Goal: Information Seeking & Learning: Learn about a topic

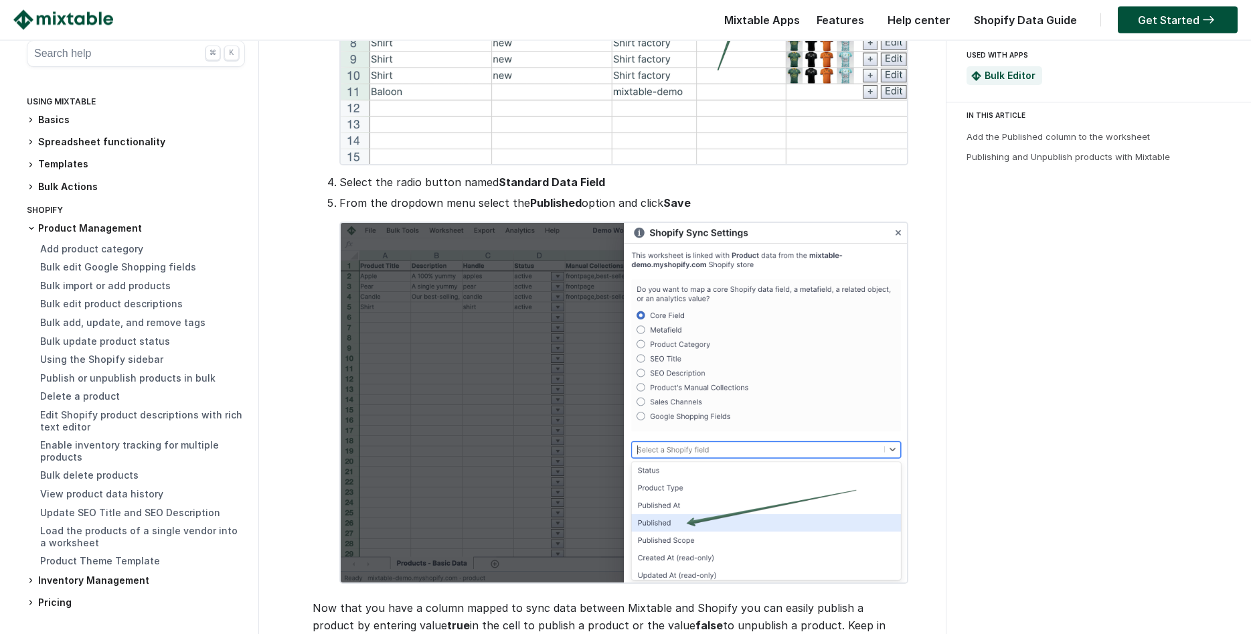
scroll to position [819, 0]
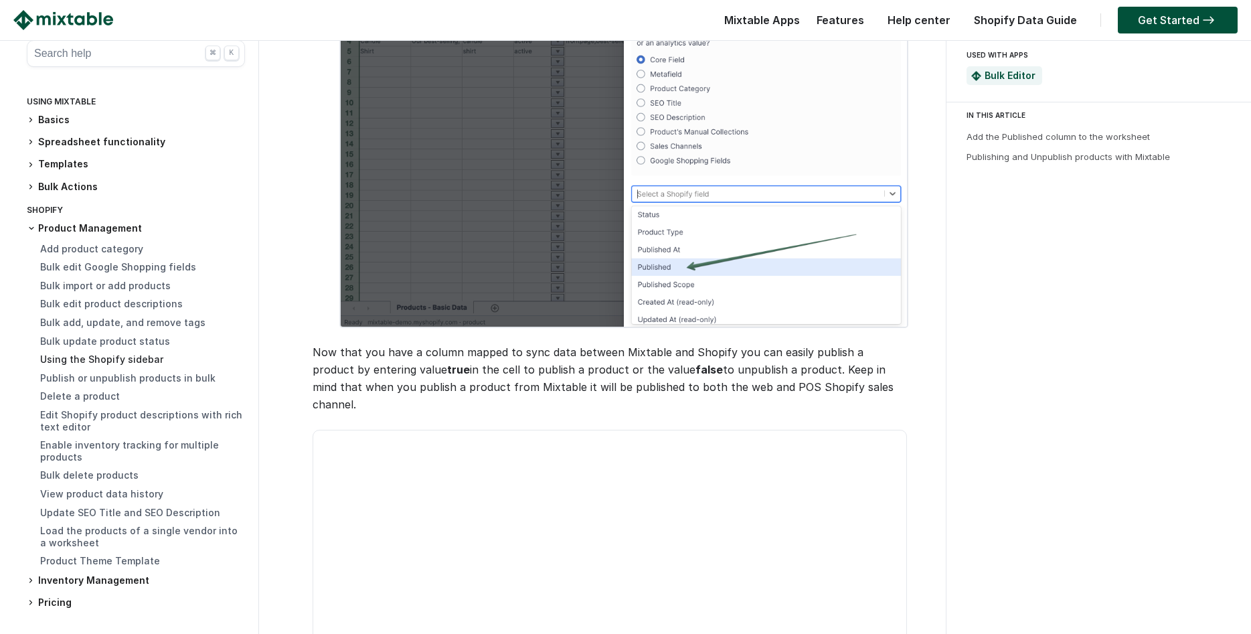
click at [134, 363] on link "Using the Shopify sidebar" at bounding box center [101, 358] width 123 height 11
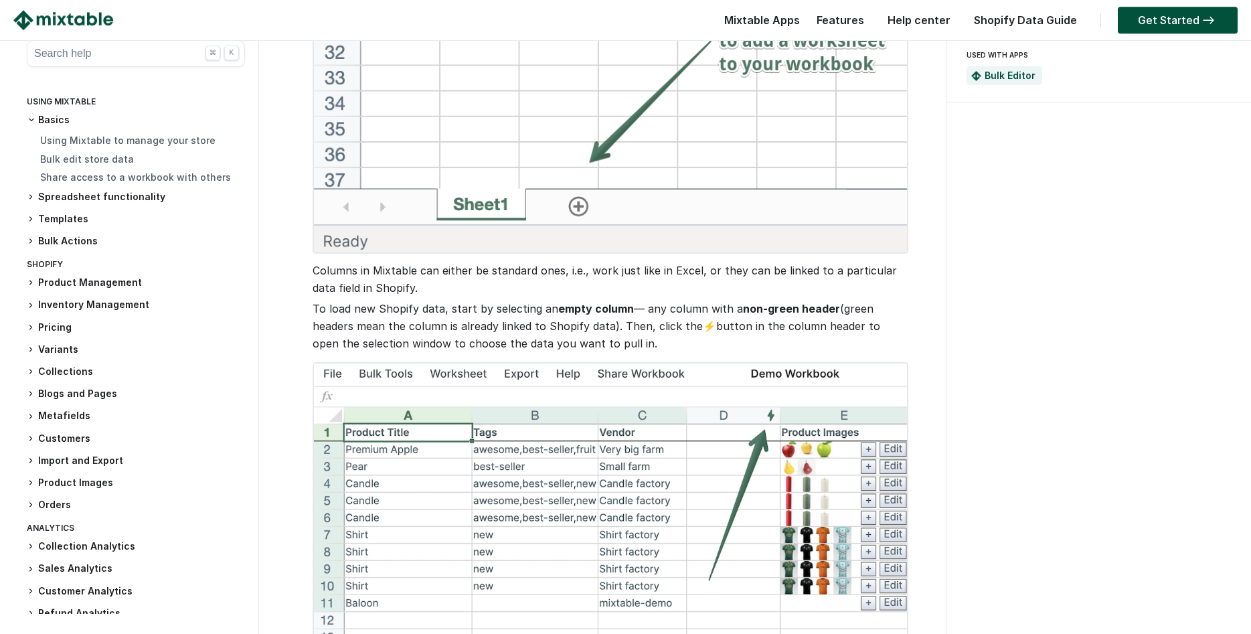
scroll to position [819, 0]
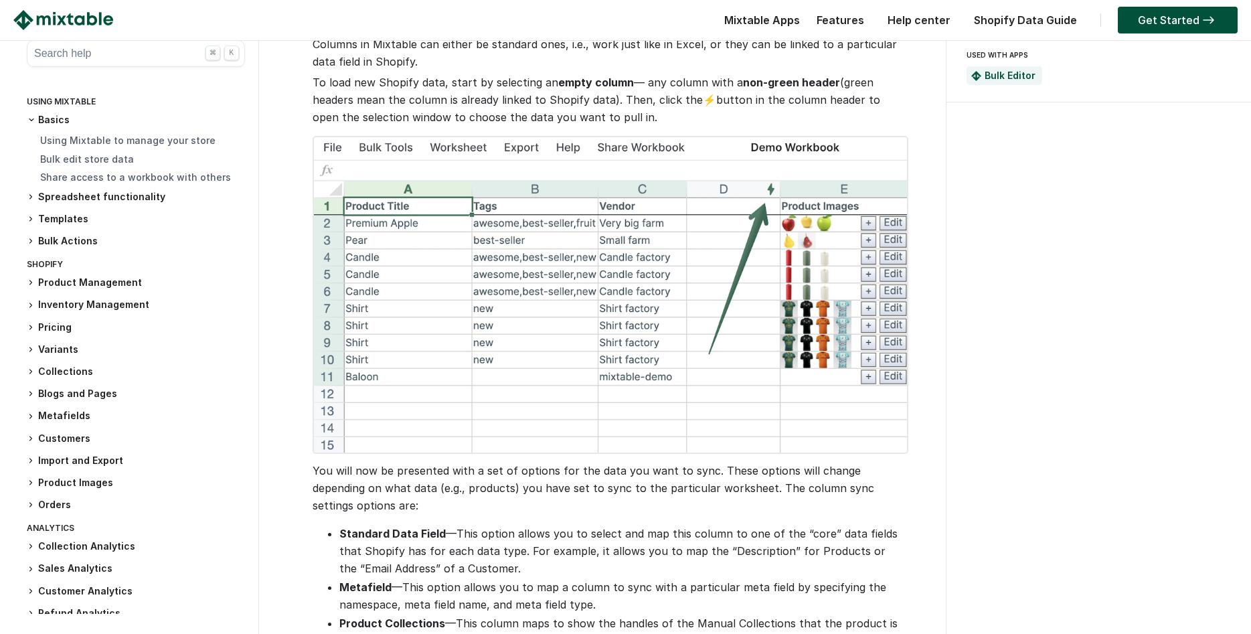
click at [845, 12] on div "Features" at bounding box center [837, 23] width 68 height 27
click at [845, 19] on link "Features" at bounding box center [840, 19] width 61 height 13
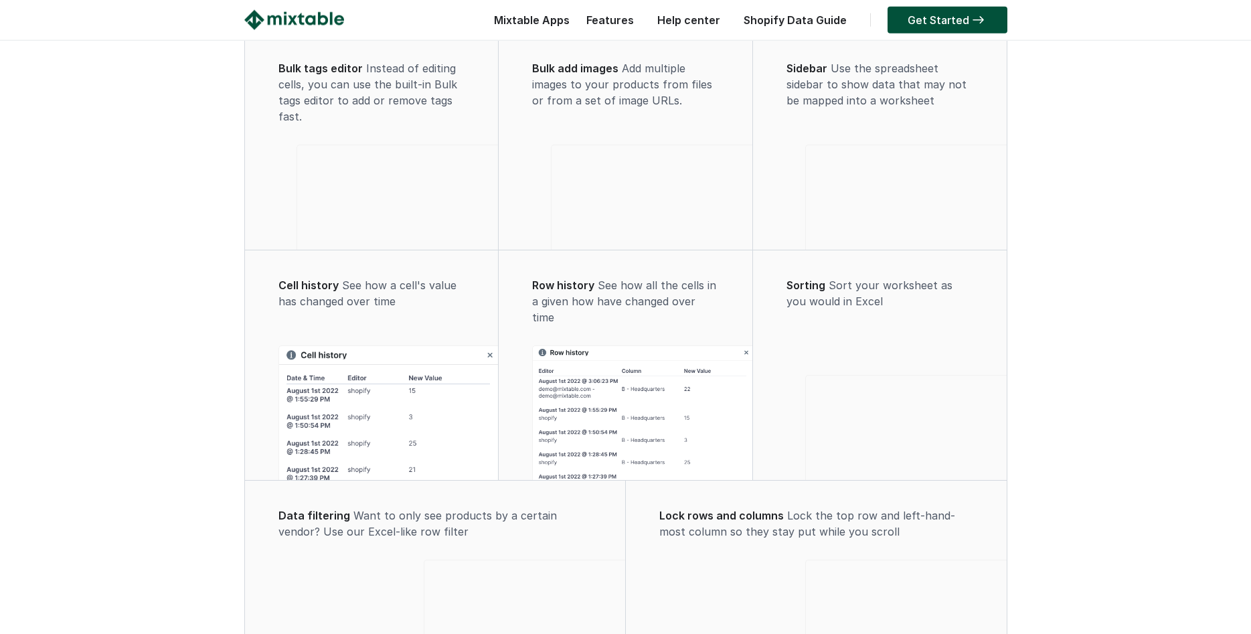
scroll to position [598, 0]
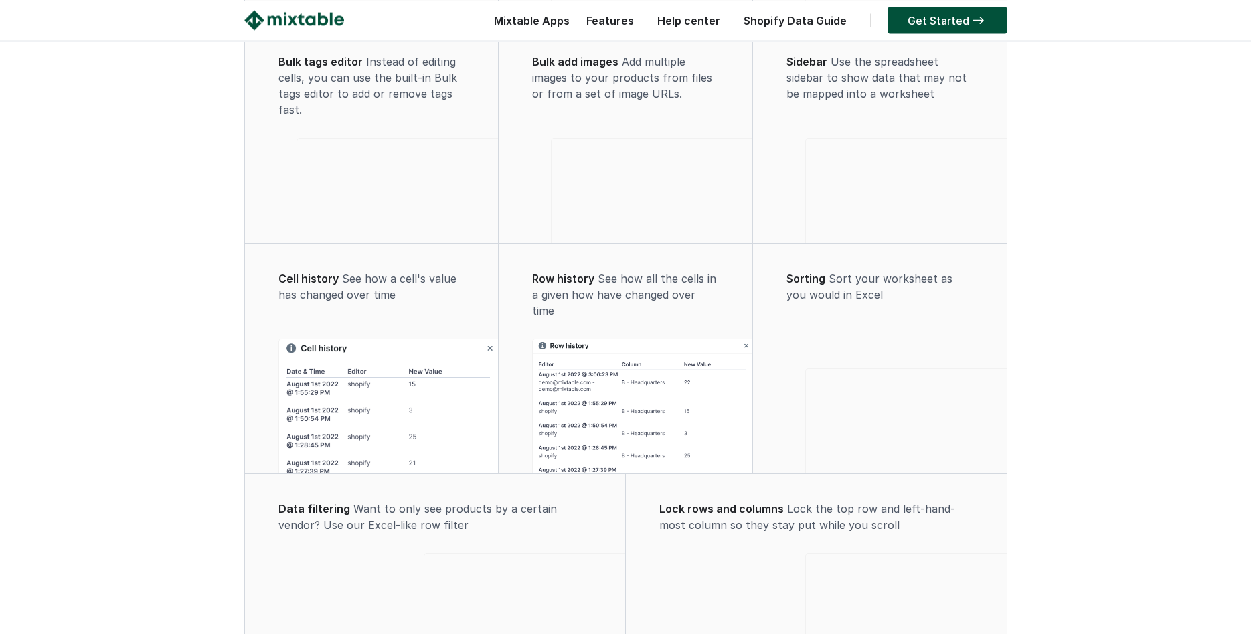
click at [422, 459] on img at bounding box center [389, 442] width 220 height 207
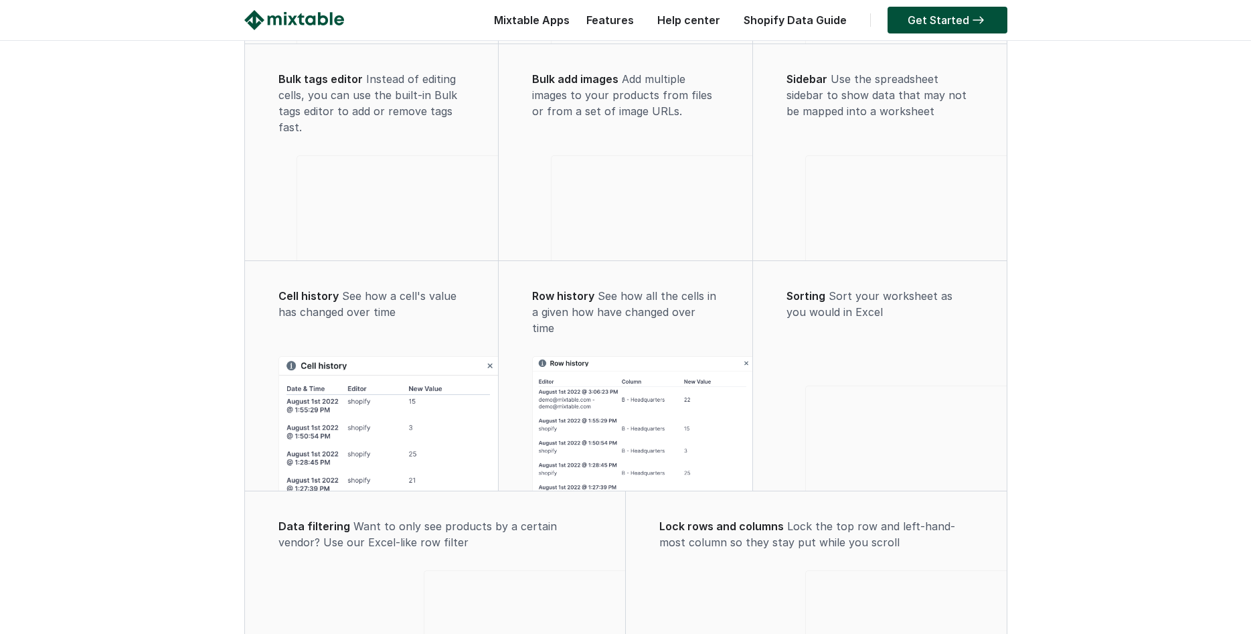
click at [367, 340] on div "Cell history See how a cell's value has changed over time" at bounding box center [371, 314] width 227 height 52
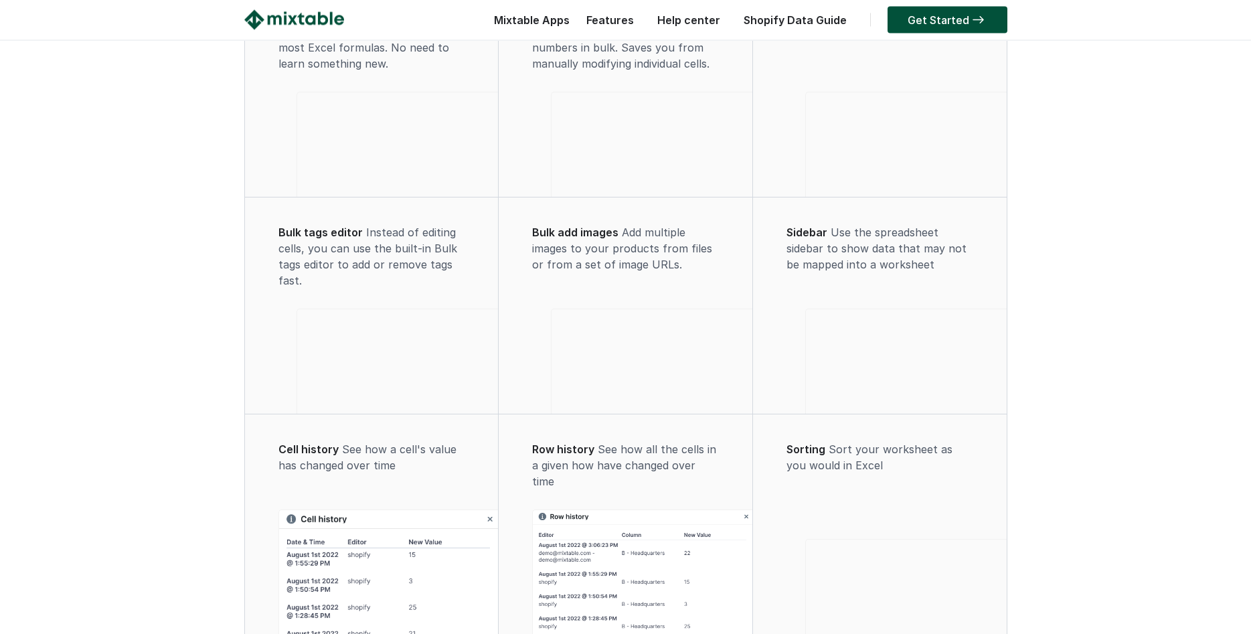
scroll to position [171, 0]
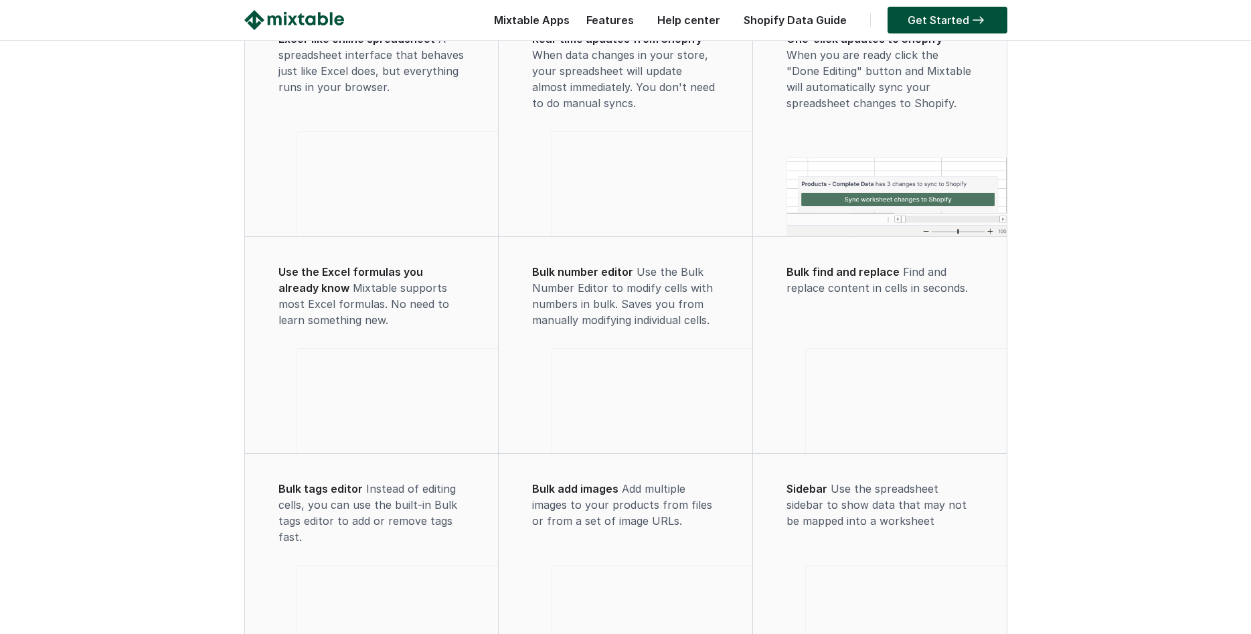
click at [620, 179] on video at bounding box center [651, 182] width 201 height 100
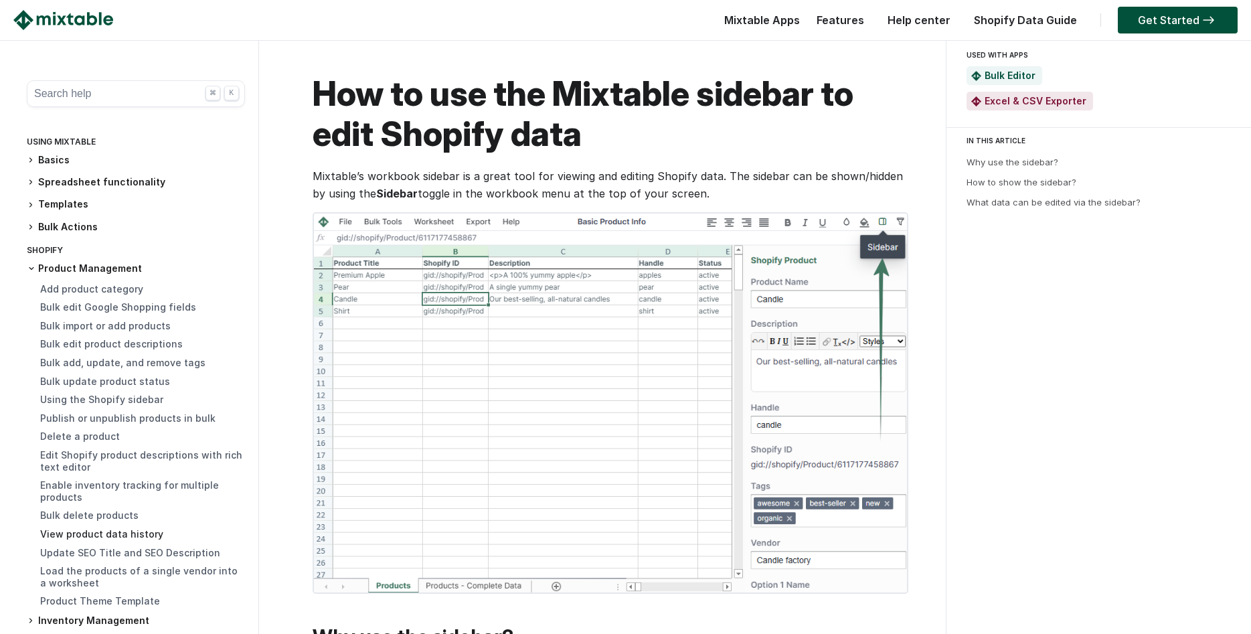
click at [90, 537] on link "View product data history" at bounding box center [101, 533] width 123 height 11
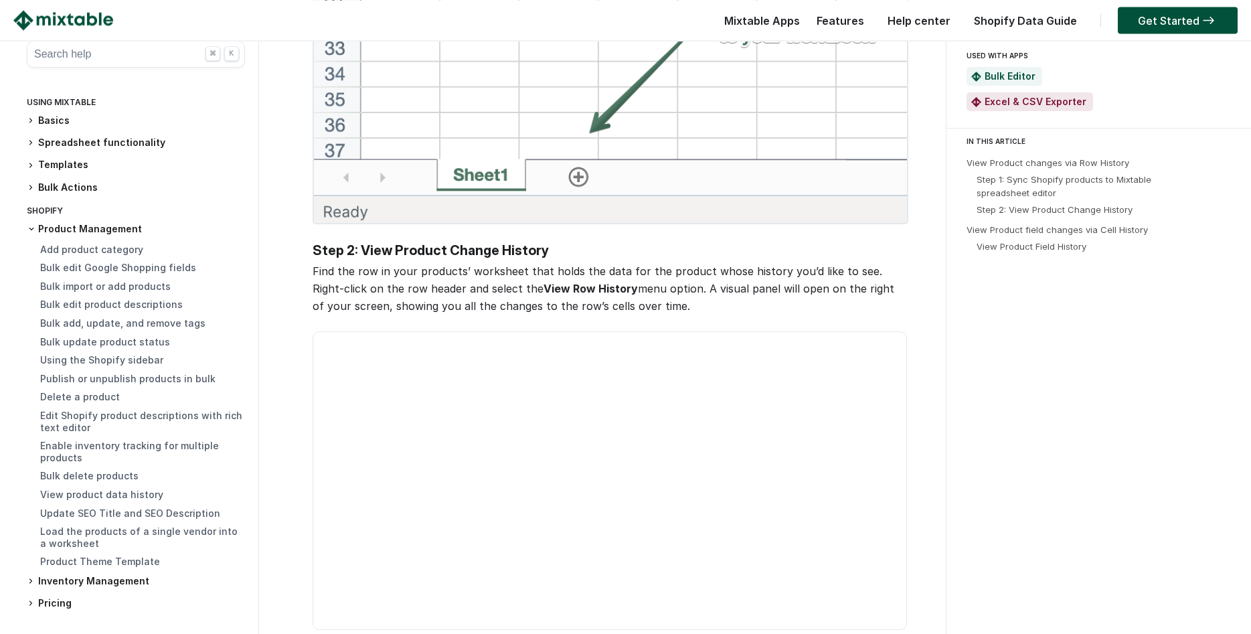
scroll to position [922, 0]
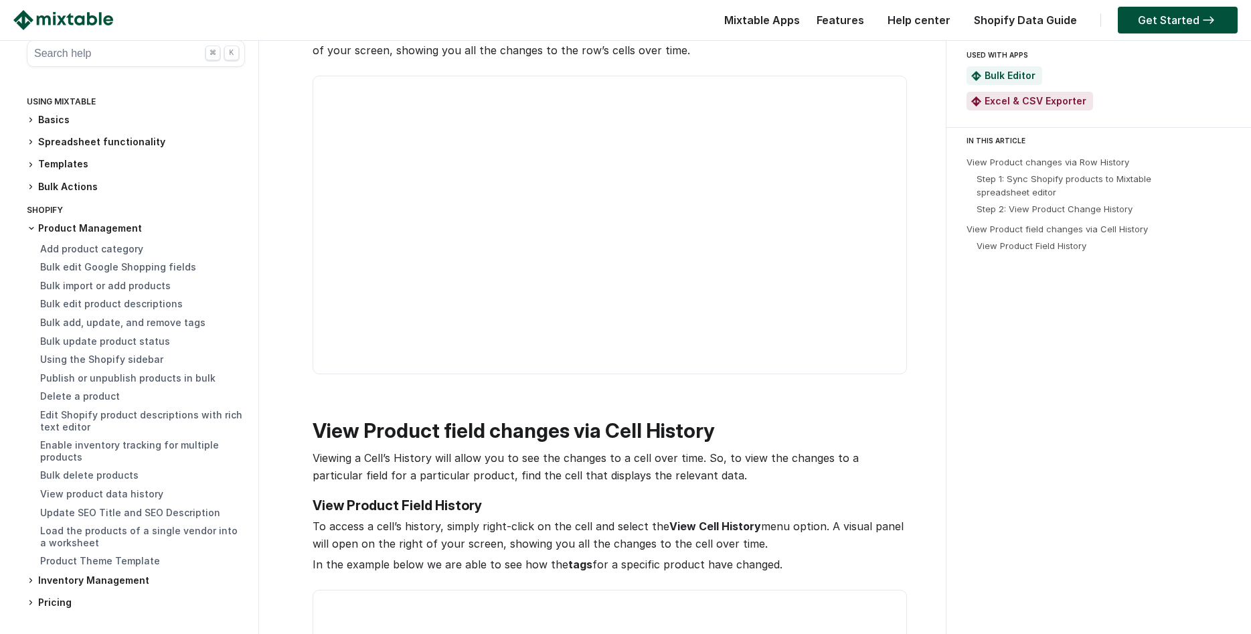
click at [70, 52] on button "Search help ⌘ K" at bounding box center [136, 53] width 218 height 27
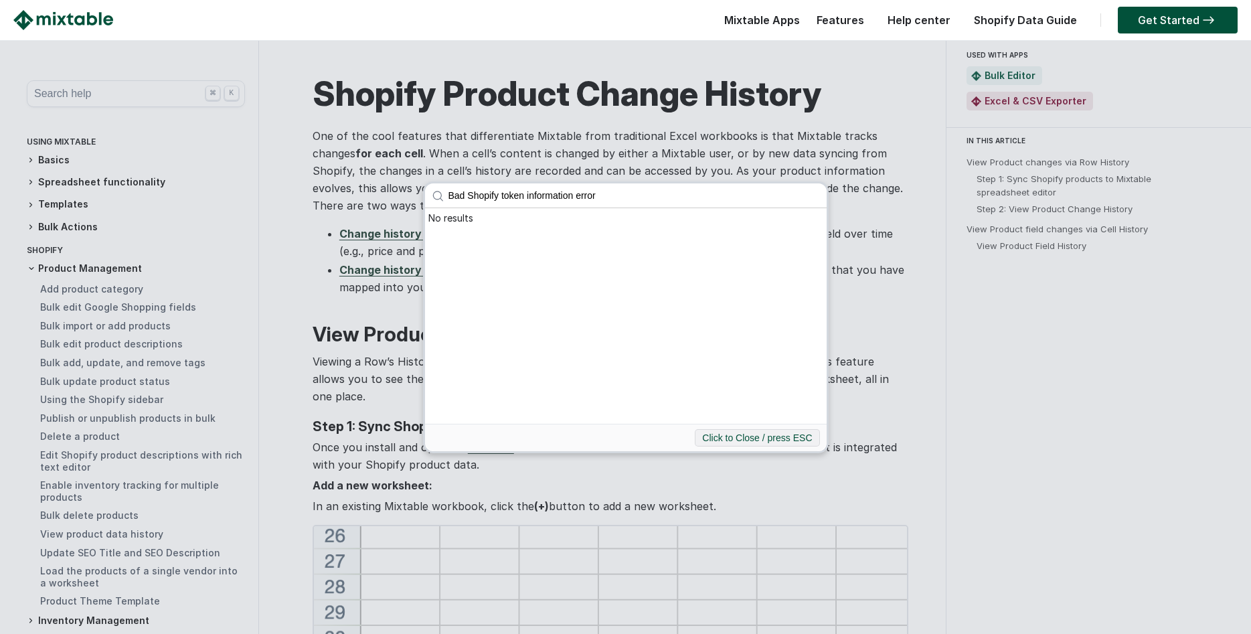
click button "submit" at bounding box center [0, 0] width 0 height 0
click at [736, 436] on button "Click to Close / press ESC" at bounding box center [757, 437] width 124 height 17
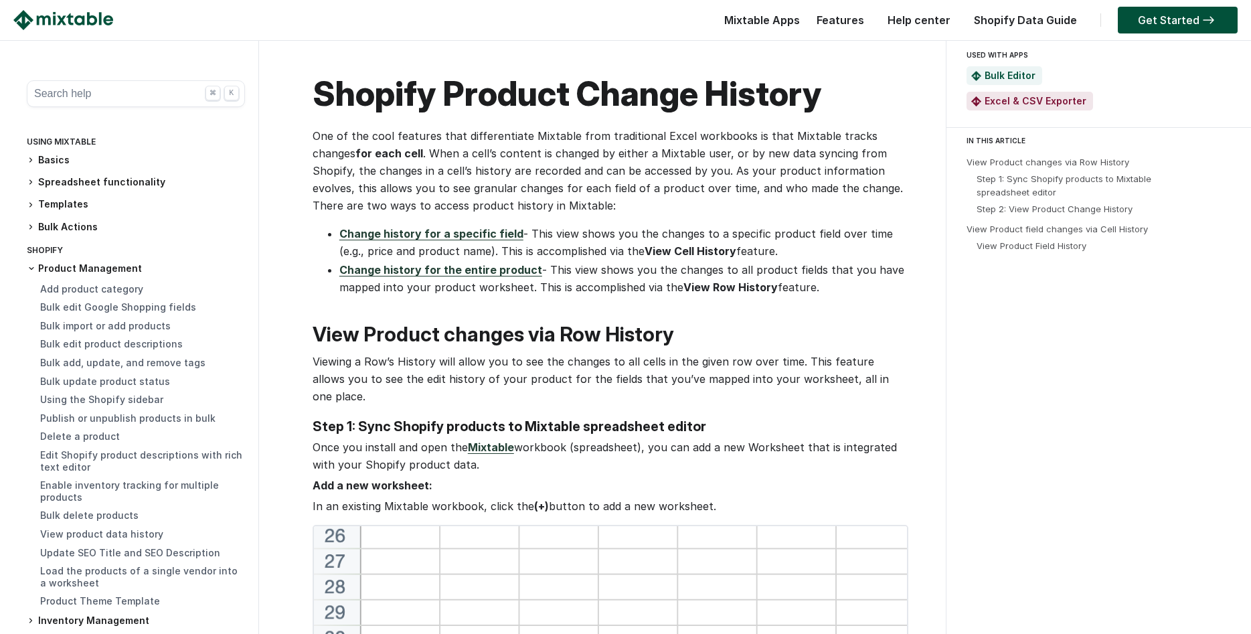
click at [98, 96] on button "Search help ⌘ K" at bounding box center [136, 93] width 218 height 27
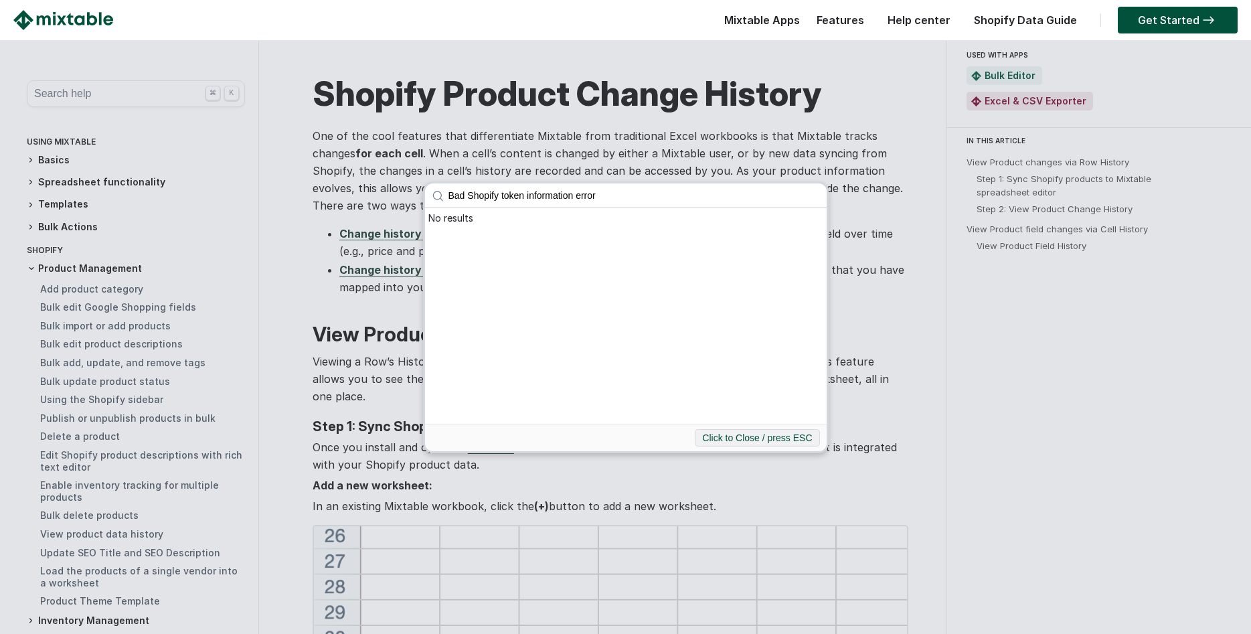
click at [442, 218] on div "No results" at bounding box center [626, 218] width 402 height 20
click at [458, 192] on input "Bad Shopify token information error" at bounding box center [634, 195] width 385 height 24
drag, startPoint x: 478, startPoint y: 193, endPoint x: 632, endPoint y: 197, distance: 154.7
click at [632, 197] on input "Bad Shopify token information error" at bounding box center [634, 195] width 385 height 24
click at [493, 192] on input "Bad Shopify token information error" at bounding box center [634, 195] width 385 height 24
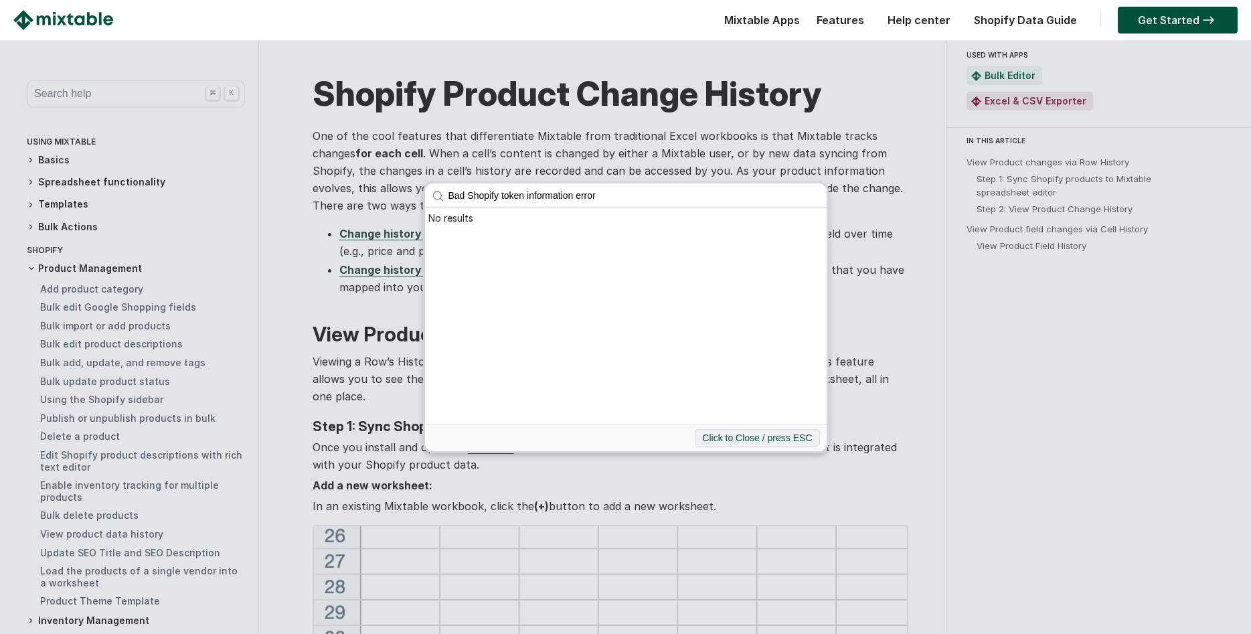
drag, startPoint x: 497, startPoint y: 193, endPoint x: 410, endPoint y: 190, distance: 86.4
click at [442, 190] on input "Bad Shopify token information error" at bounding box center [634, 195] width 385 height 24
type input "token"
click at [727, 440] on button "Click to Close / press ESC" at bounding box center [757, 437] width 124 height 17
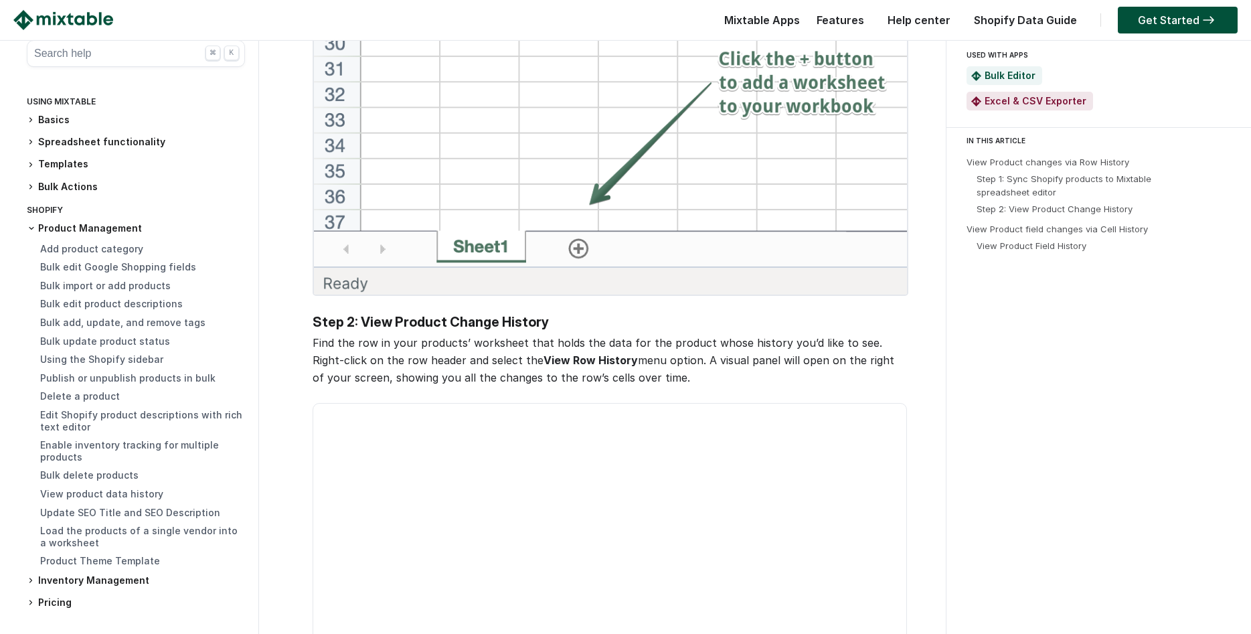
scroll to position [666, 0]
